Goal: Obtain resource: Download file/media

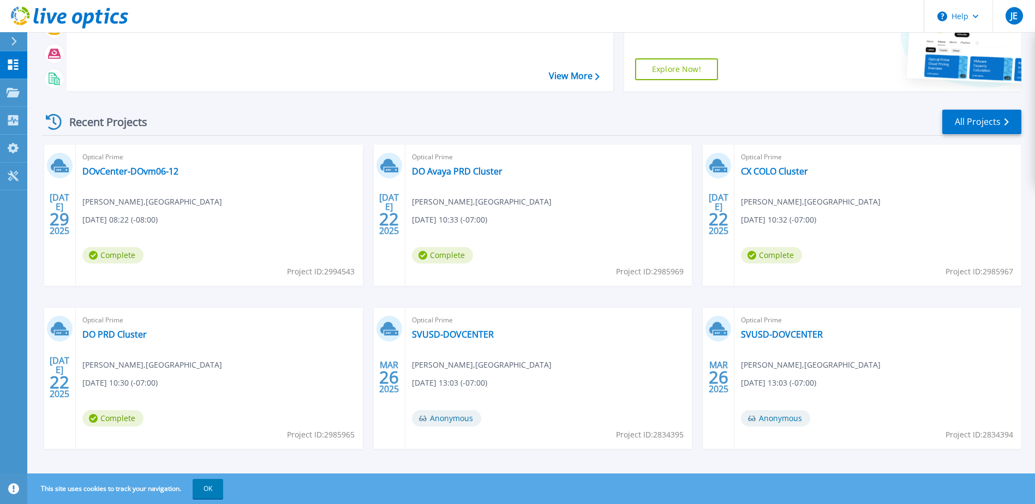
scroll to position [100, 0]
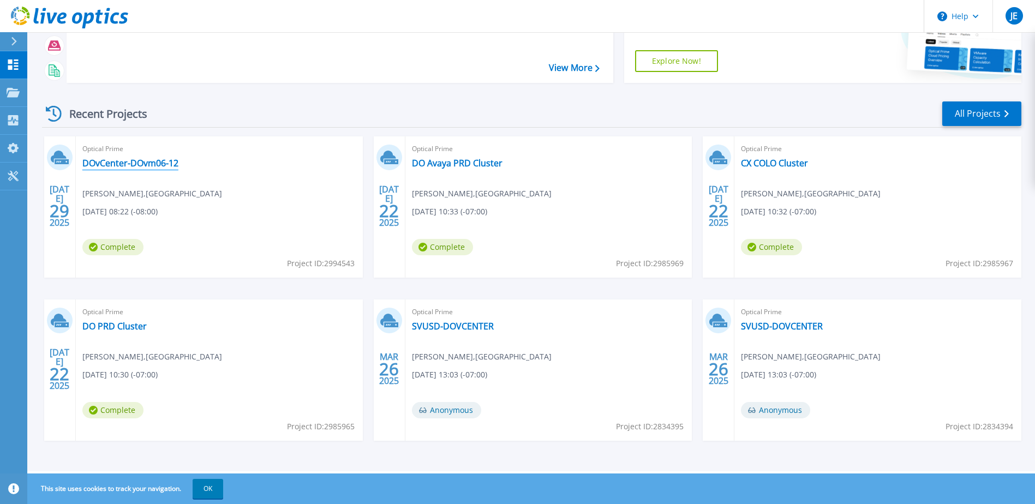
click at [139, 165] on link "DOvCenter-DOvm06-12" at bounding box center [130, 163] width 96 height 11
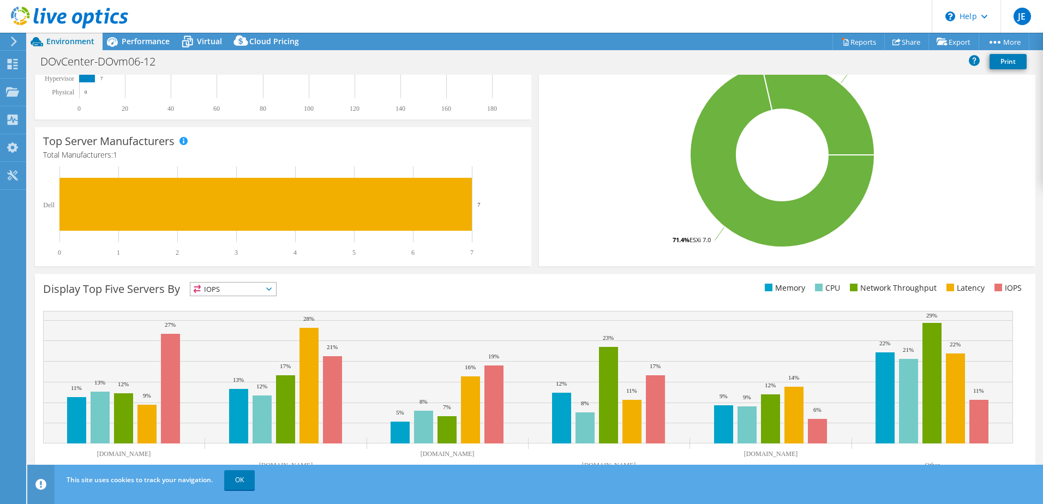
scroll to position [224, 0]
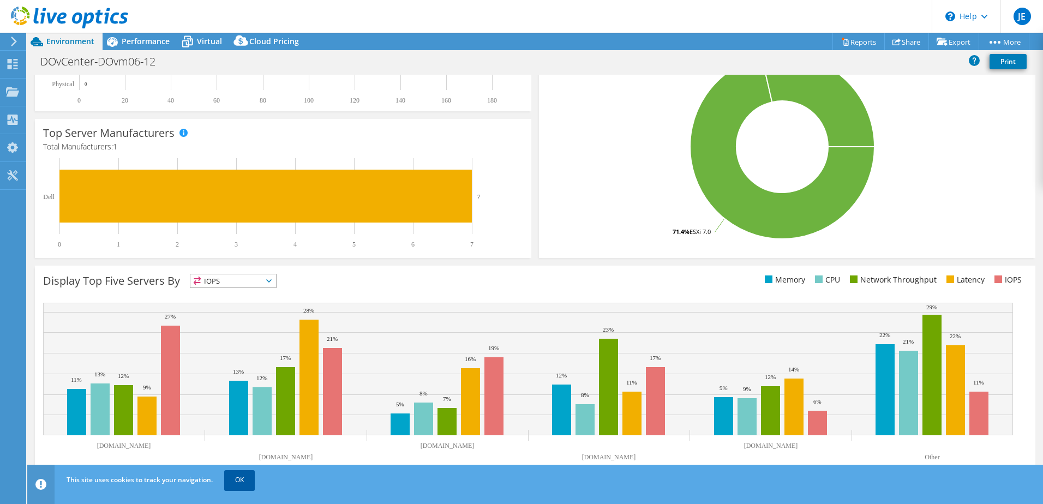
click at [243, 482] on link "OK" at bounding box center [239, 480] width 31 height 20
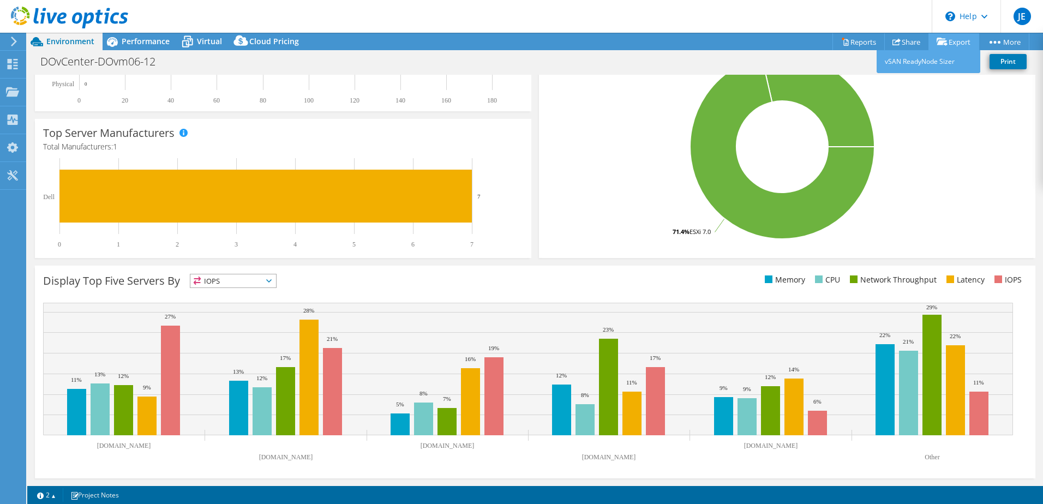
click at [950, 44] on link "Export" at bounding box center [954, 41] width 51 height 17
click at [930, 62] on link "vSAN ReadyNode Sizer" at bounding box center [929, 61] width 104 height 23
click at [188, 391] on rect at bounding box center [528, 369] width 970 height 133
click at [37, 90] on div "Projects" at bounding box center [52, 92] width 52 height 27
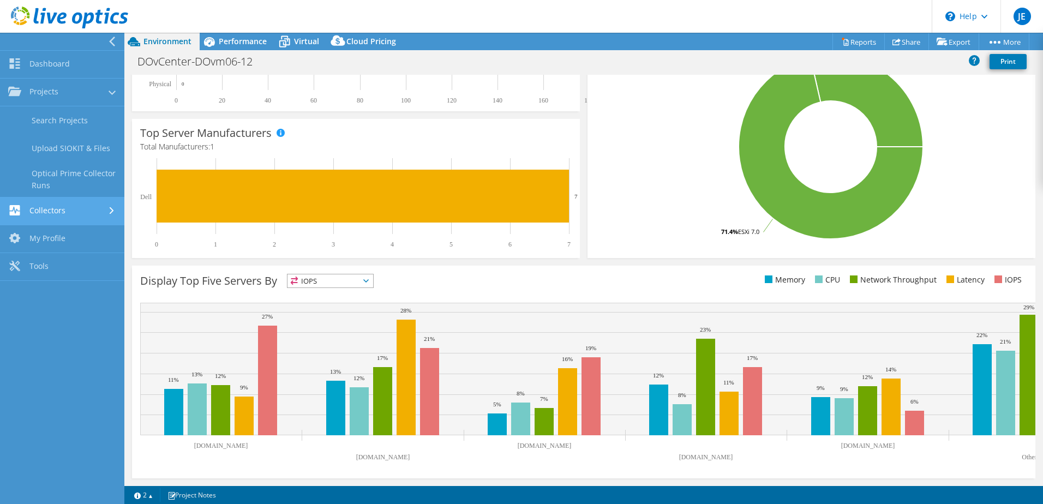
click at [75, 206] on link "Collectors" at bounding box center [62, 212] width 124 height 28
click at [79, 291] on nav "Dashboard Projects Search Projects Upload SIOKIT & Files Optical Prime Collecto…" at bounding box center [62, 269] width 124 height 472
click at [628, 141] on rect at bounding box center [831, 146] width 470 height 191
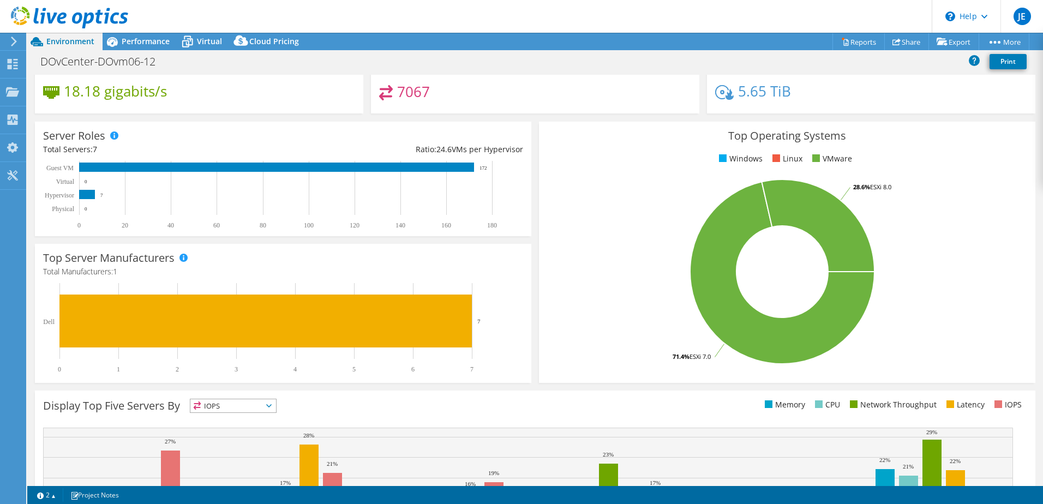
scroll to position [0, 0]
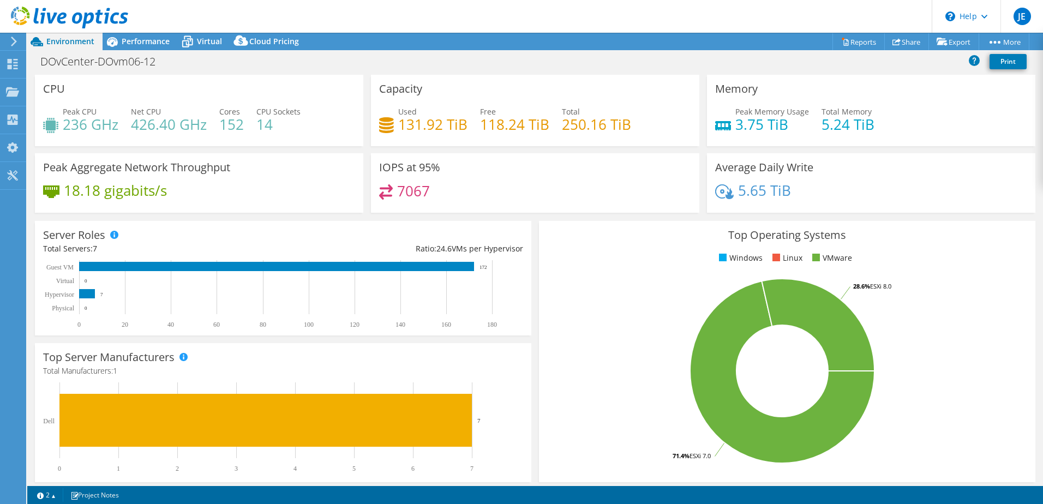
click at [577, 230] on h3 "Top Operating Systems" at bounding box center [787, 235] width 480 height 12
click at [553, 243] on div "Top Operating Systems Windows Linux VMware 71.4% ESXi 7.0 28.6% ESXi 8.0" at bounding box center [787, 351] width 497 height 261
click at [446, 265] on rect at bounding box center [276, 266] width 395 height 9
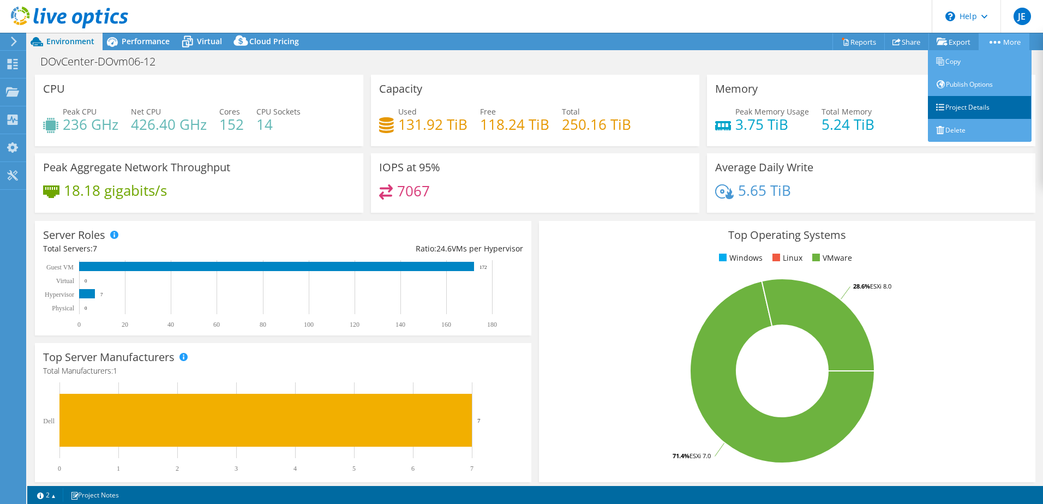
click at [980, 105] on link "Project Details" at bounding box center [980, 107] width 104 height 23
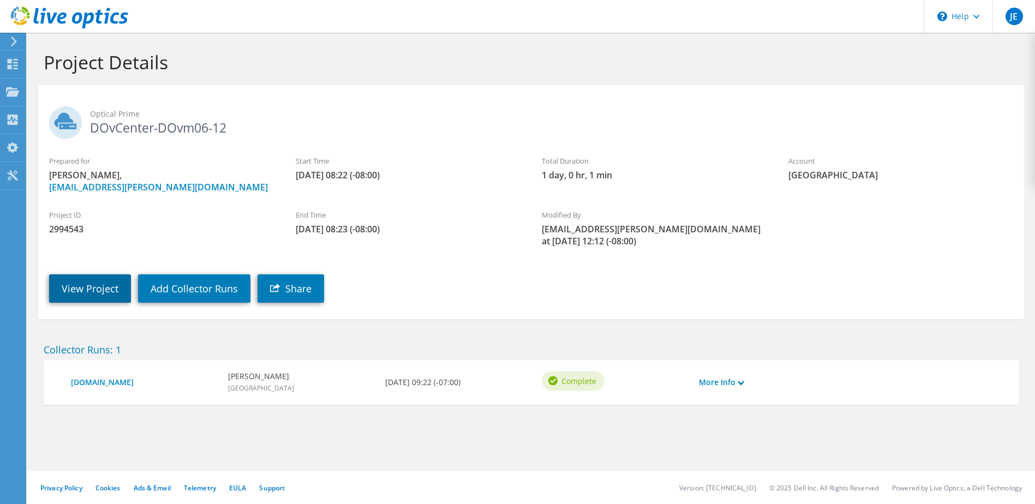
click at [69, 281] on link "View Project" at bounding box center [90, 289] width 82 height 28
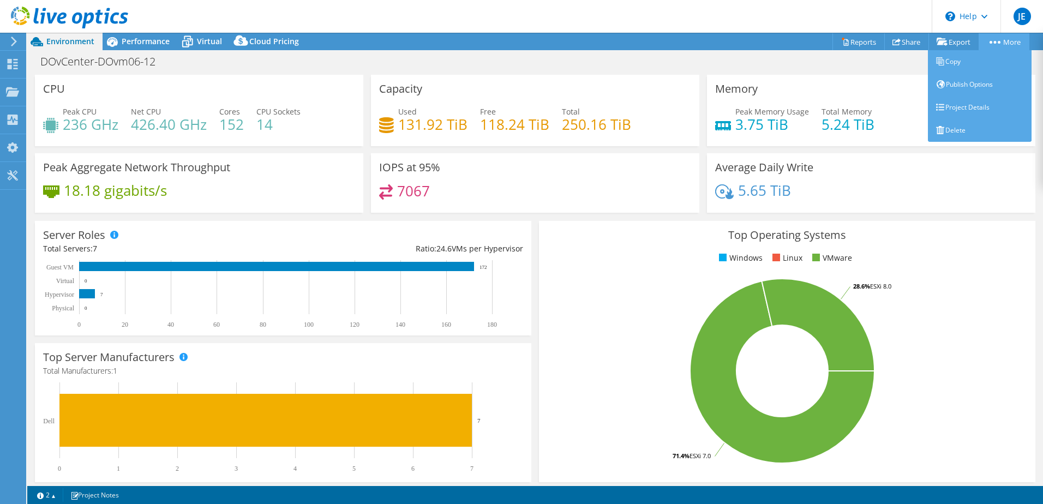
click at [997, 36] on link "More" at bounding box center [1004, 41] width 51 height 17
click at [990, 82] on link "Publish Options" at bounding box center [980, 84] width 104 height 23
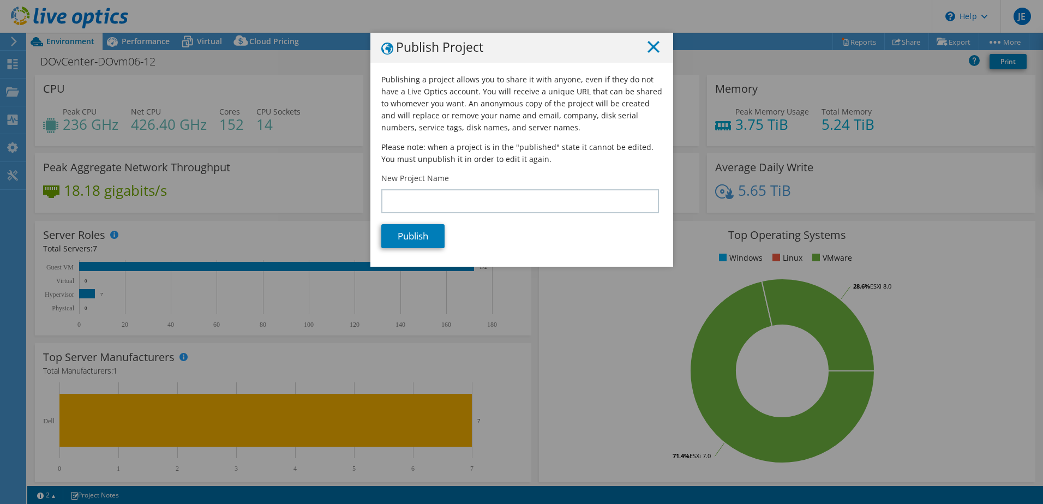
click at [653, 44] on line at bounding box center [653, 46] width 11 height 11
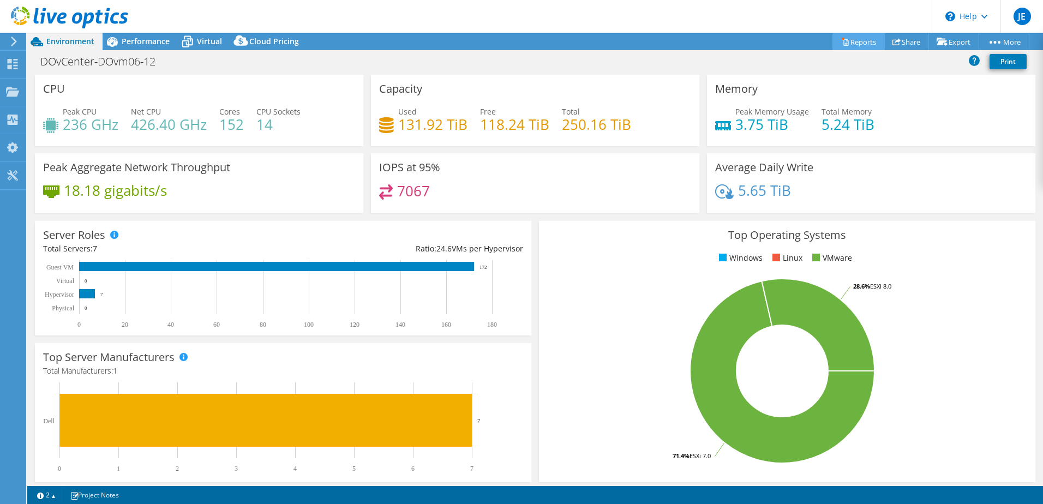
click at [850, 38] on link "Reports" at bounding box center [859, 41] width 52 height 17
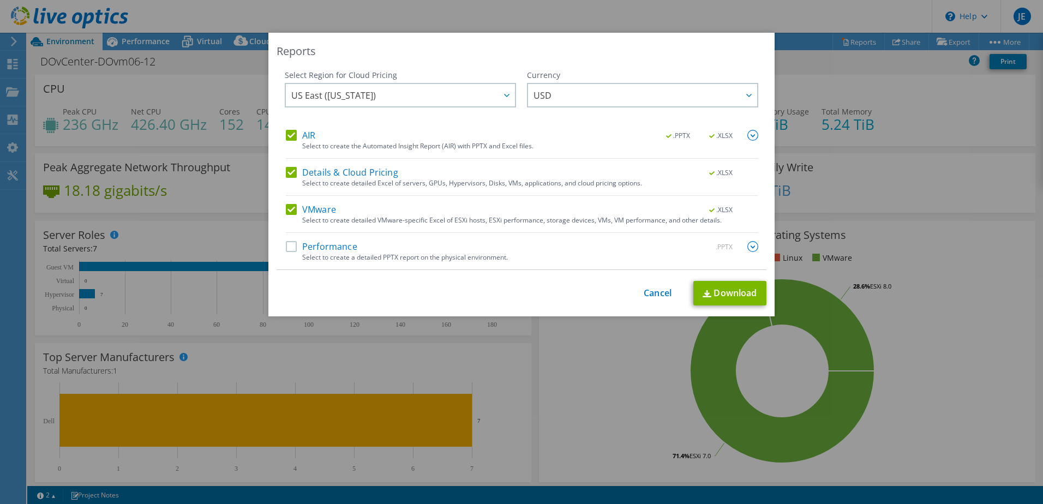
click at [324, 247] on label "Performance" at bounding box center [321, 246] width 71 height 11
click at [0, 0] on input "Performance" at bounding box center [0, 0] width 0 height 0
click at [476, 86] on span "US East (Virginia)" at bounding box center [403, 95] width 224 height 22
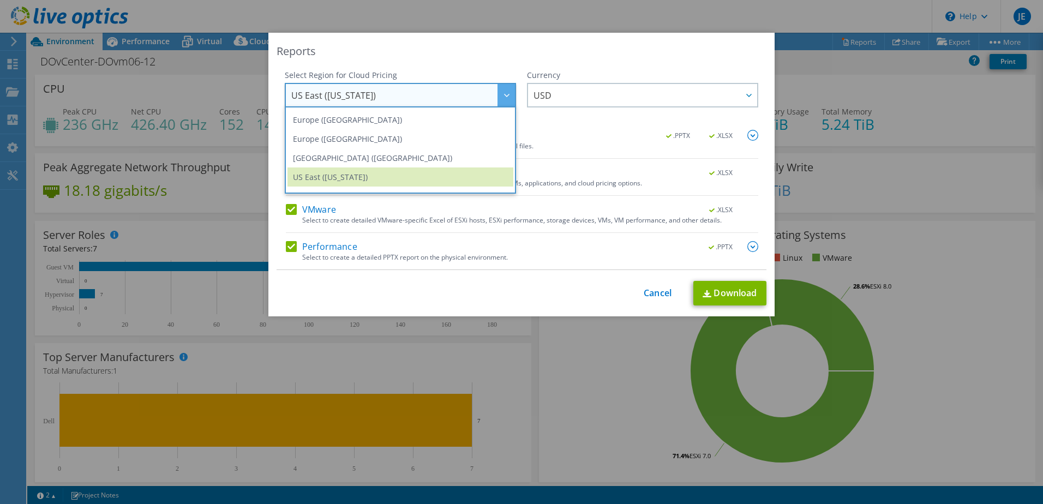
scroll to position [147, 0]
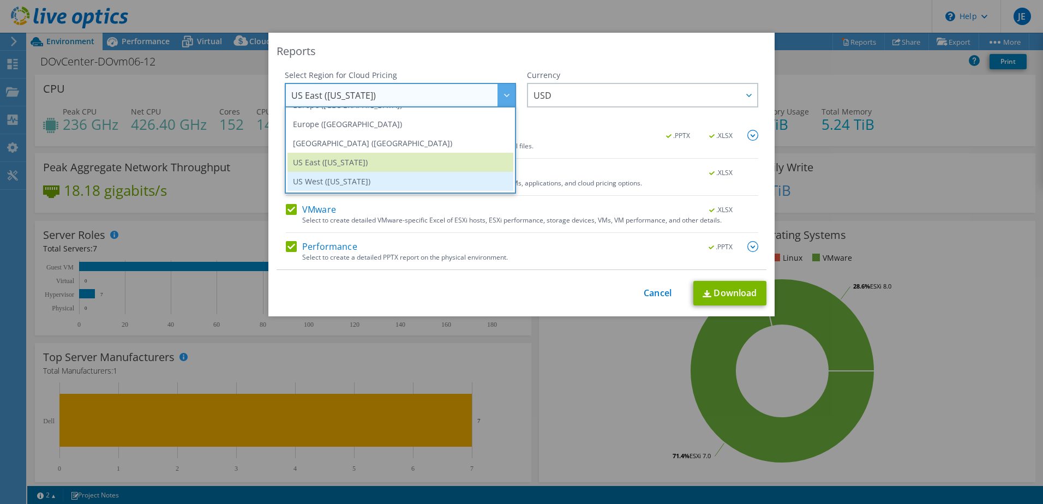
click at [481, 182] on li "US West (California)" at bounding box center [401, 181] width 226 height 19
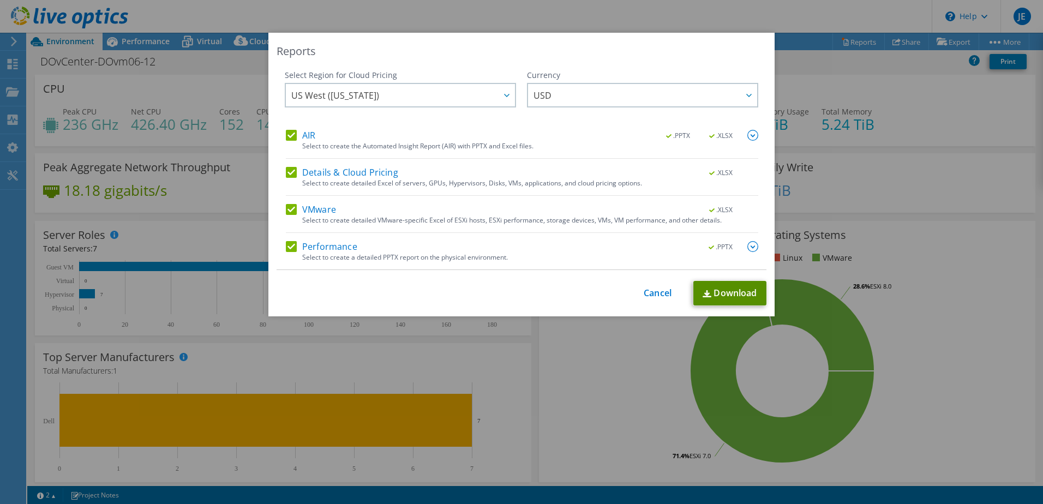
click at [721, 292] on link "Download" at bounding box center [730, 293] width 73 height 25
click at [648, 295] on link "Cancel" at bounding box center [658, 293] width 28 height 10
